Goal: Check status: Check status

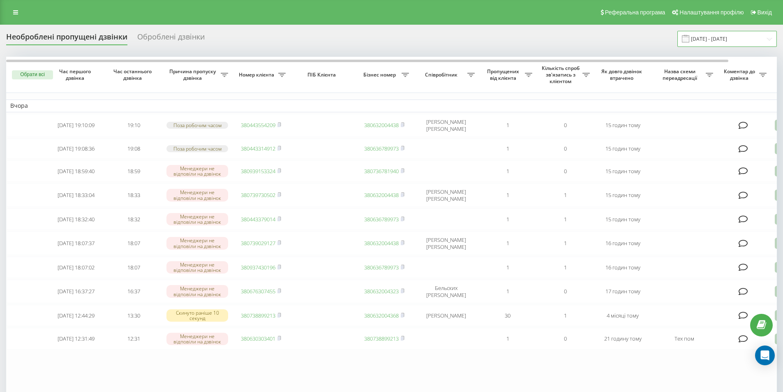
click at [723, 41] on input "[DATE] - [DATE]" at bounding box center [726, 39] width 99 height 16
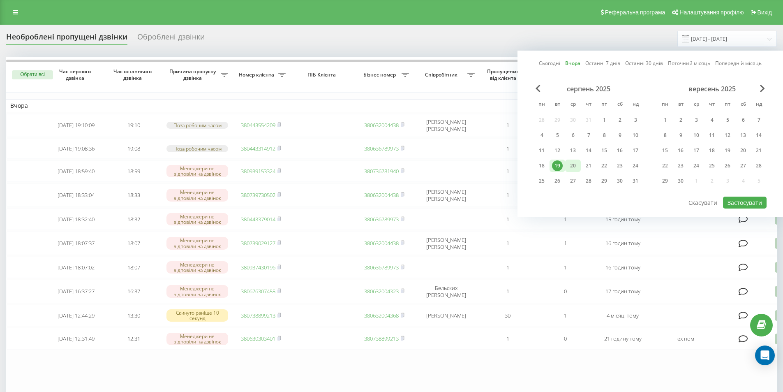
click at [572, 168] on div "20" at bounding box center [573, 165] width 11 height 11
click at [748, 203] on button "Застосувати" at bounding box center [745, 202] width 44 height 12
type input "[DATE] - [DATE]"
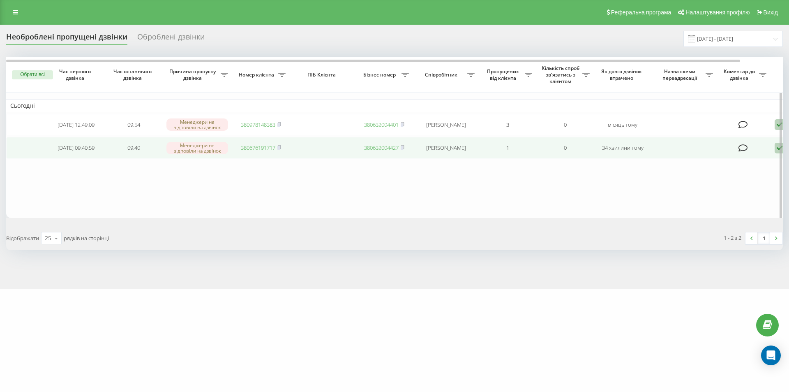
click at [261, 151] on link "380676191717" at bounding box center [258, 147] width 35 height 7
